Goal: Task Accomplishment & Management: Manage account settings

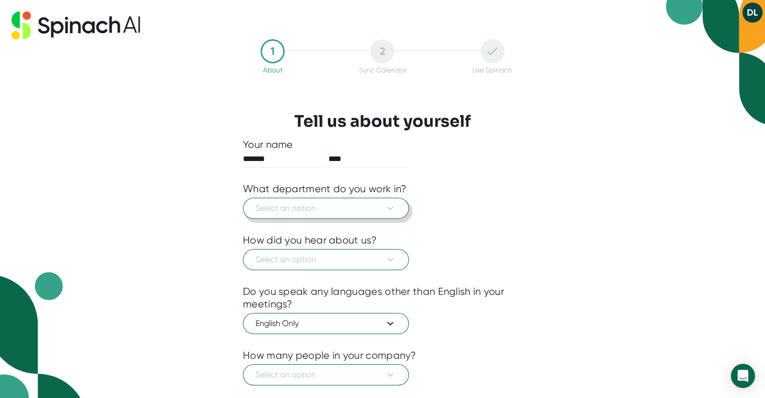
click at [307, 208] on span "Select an option" at bounding box center [325, 208] width 141 height 12
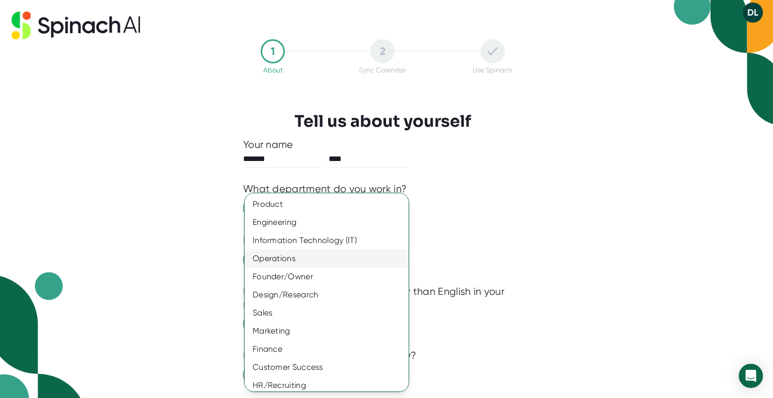
click at [294, 258] on div "Operations" at bounding box center [330, 258] width 172 height 18
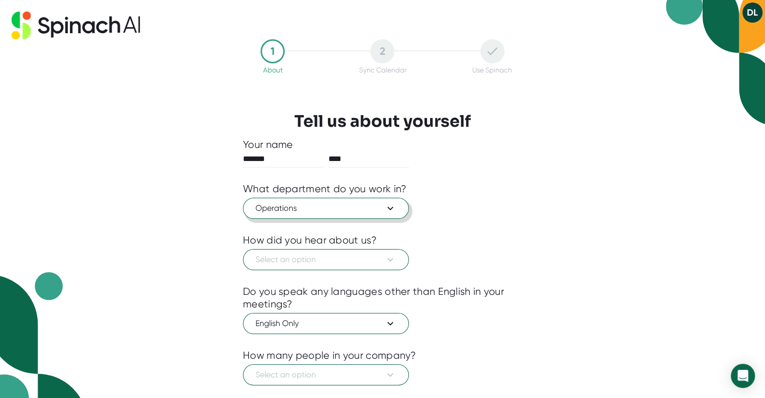
scroll to position [50, 0]
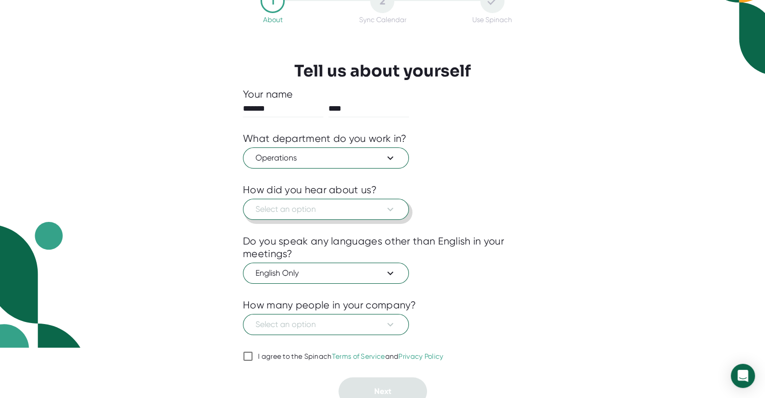
click at [356, 207] on span "Select an option" at bounding box center [325, 209] width 141 height 12
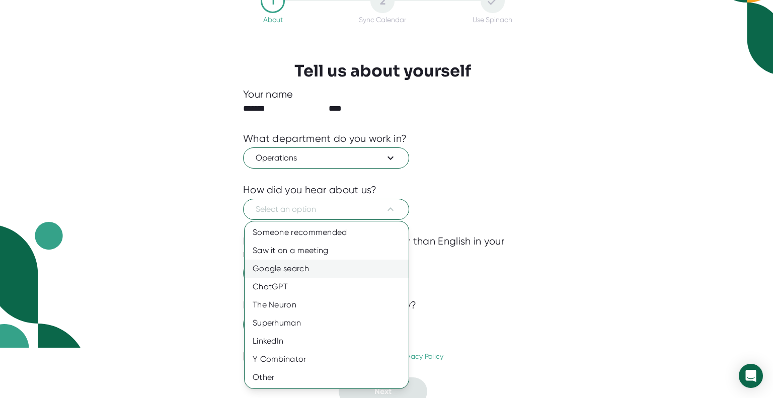
click at [310, 270] on div "Google search" at bounding box center [326, 269] width 164 height 18
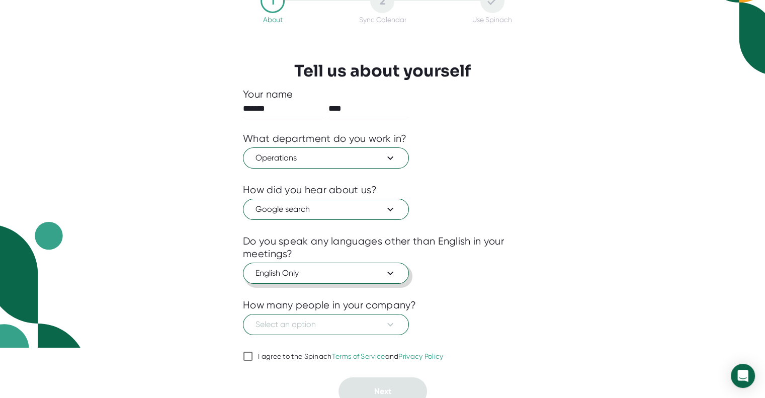
click at [338, 274] on span "English Only" at bounding box center [325, 273] width 141 height 12
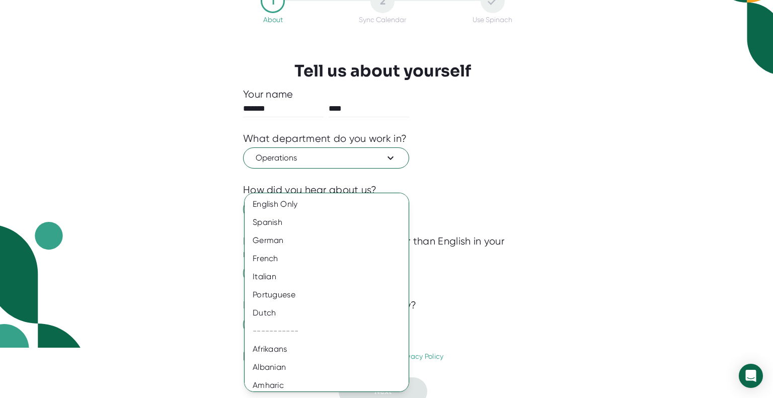
click at [575, 231] on div at bounding box center [386, 199] width 773 height 398
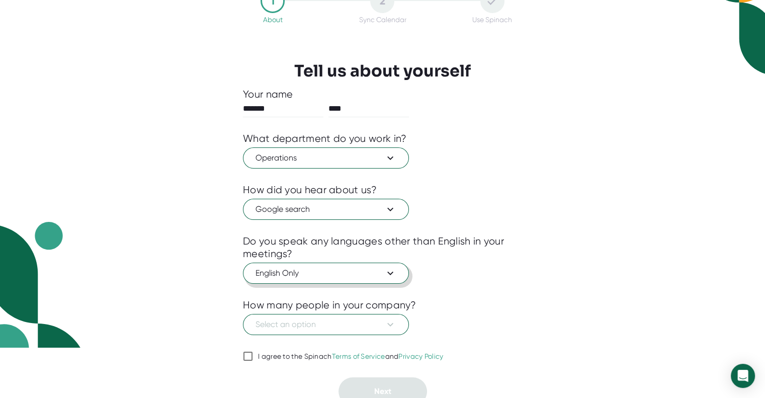
scroll to position [56, 0]
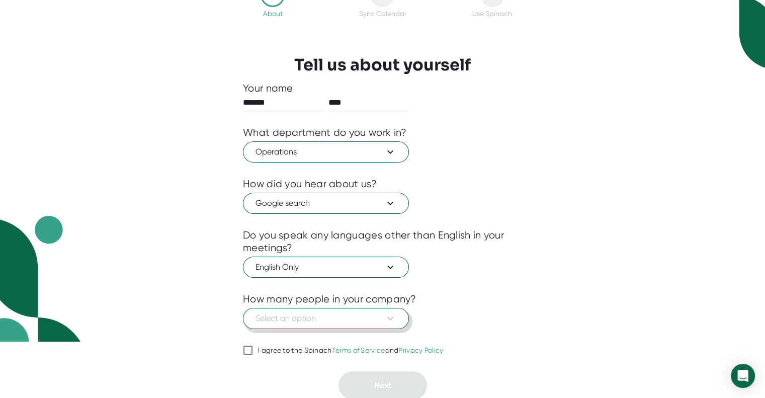
click at [338, 316] on span "Select an option" at bounding box center [325, 318] width 141 height 12
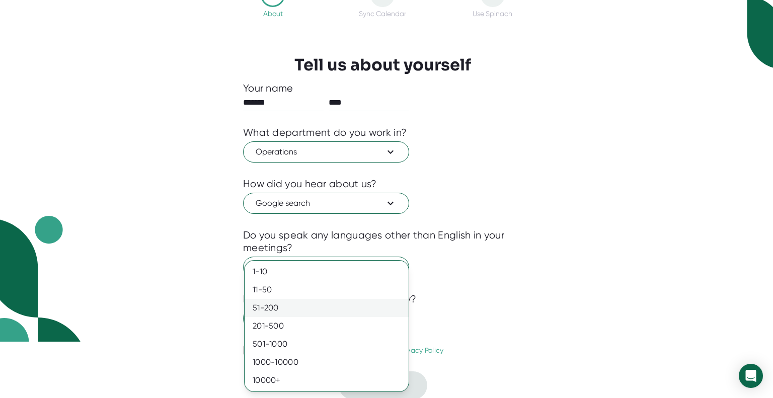
click at [320, 302] on div "51-200" at bounding box center [326, 308] width 164 height 18
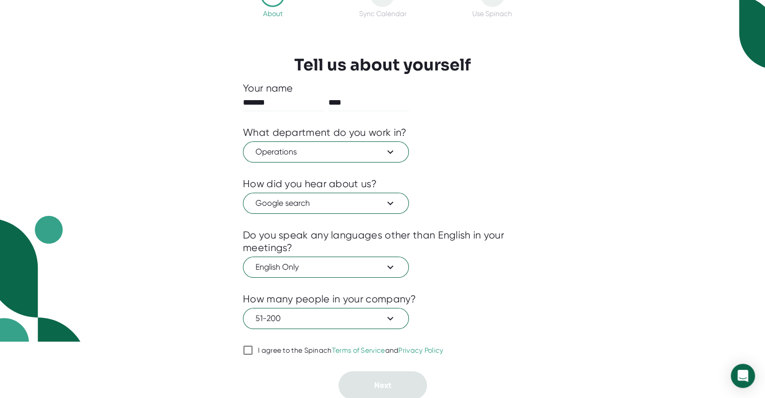
click at [258, 347] on div "I agree to the Spinach Terms of Service and Privacy Policy" at bounding box center [351, 350] width 186 height 9
click at [253, 347] on input "I agree to the Spinach Terms of Service and Privacy Policy" at bounding box center [248, 350] width 10 height 12
checkbox input "true"
click at [378, 380] on span "Next" at bounding box center [382, 385] width 17 height 10
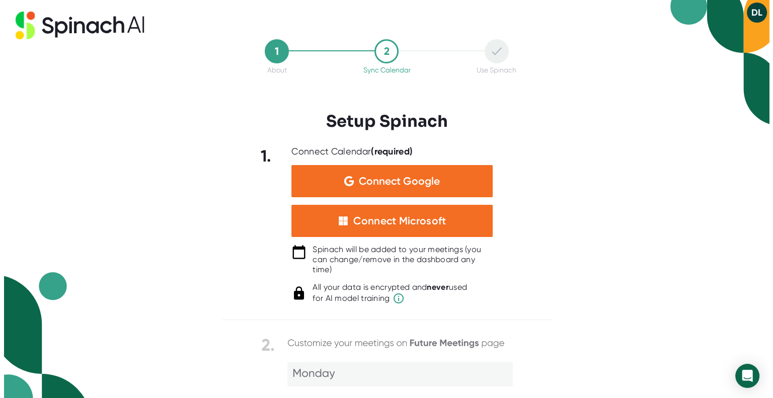
scroll to position [0, 0]
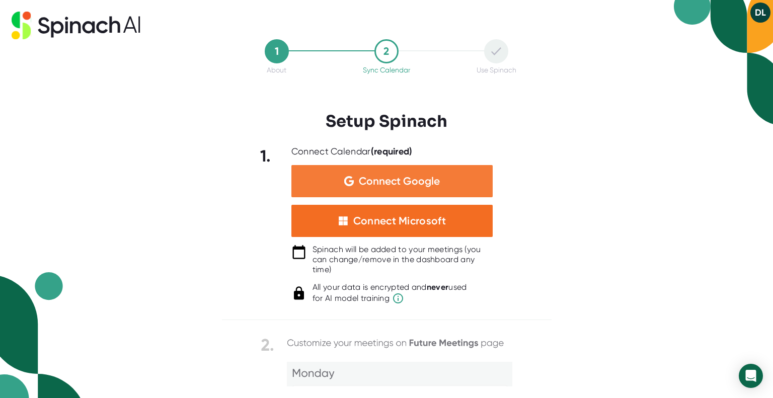
click at [390, 181] on span "Connect Google" at bounding box center [399, 181] width 81 height 10
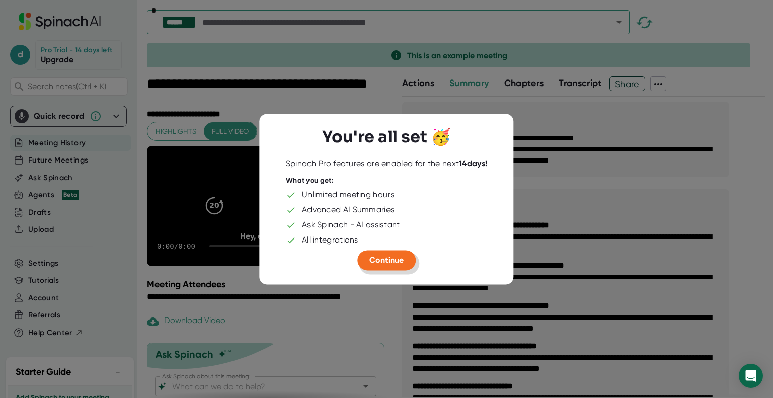
click at [393, 267] on button "Continue" at bounding box center [386, 260] width 58 height 20
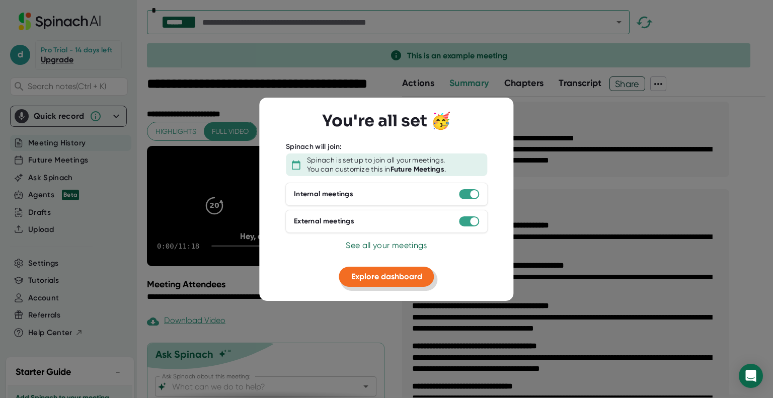
click at [401, 281] on button "Explore dashboard" at bounding box center [386, 277] width 95 height 20
